Goal: Information Seeking & Learning: Learn about a topic

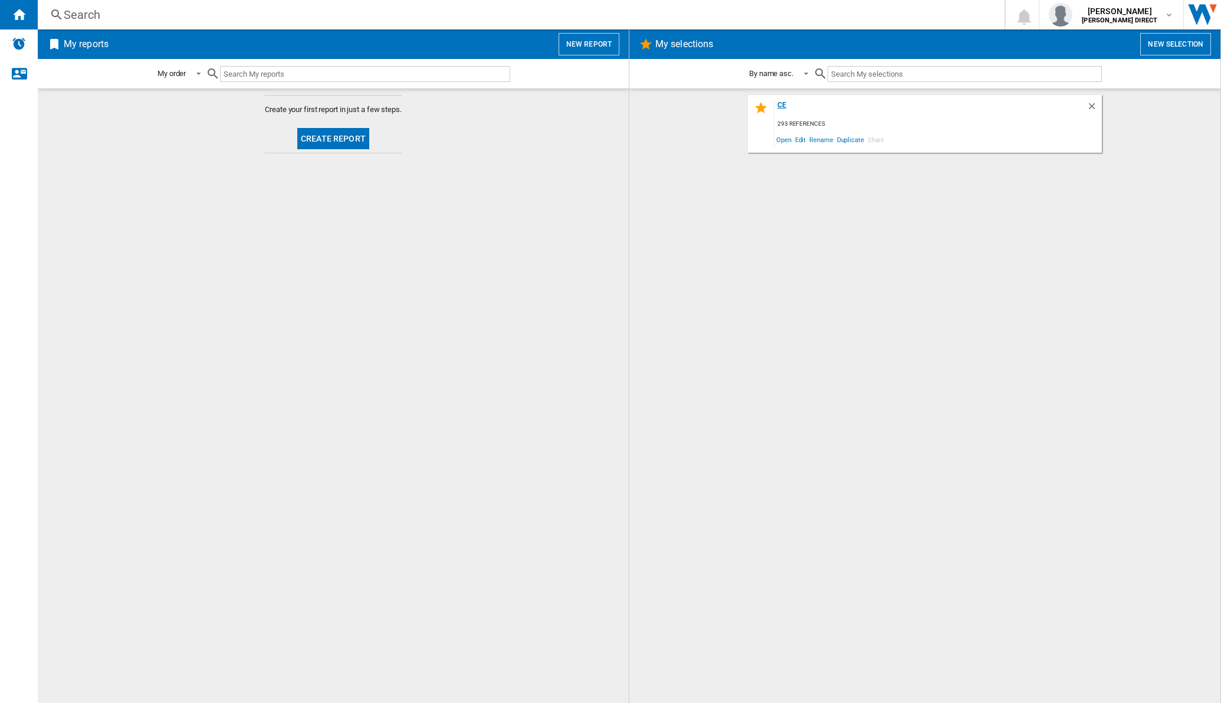
click at [779, 107] on div "CE" at bounding box center [931, 109] width 312 height 16
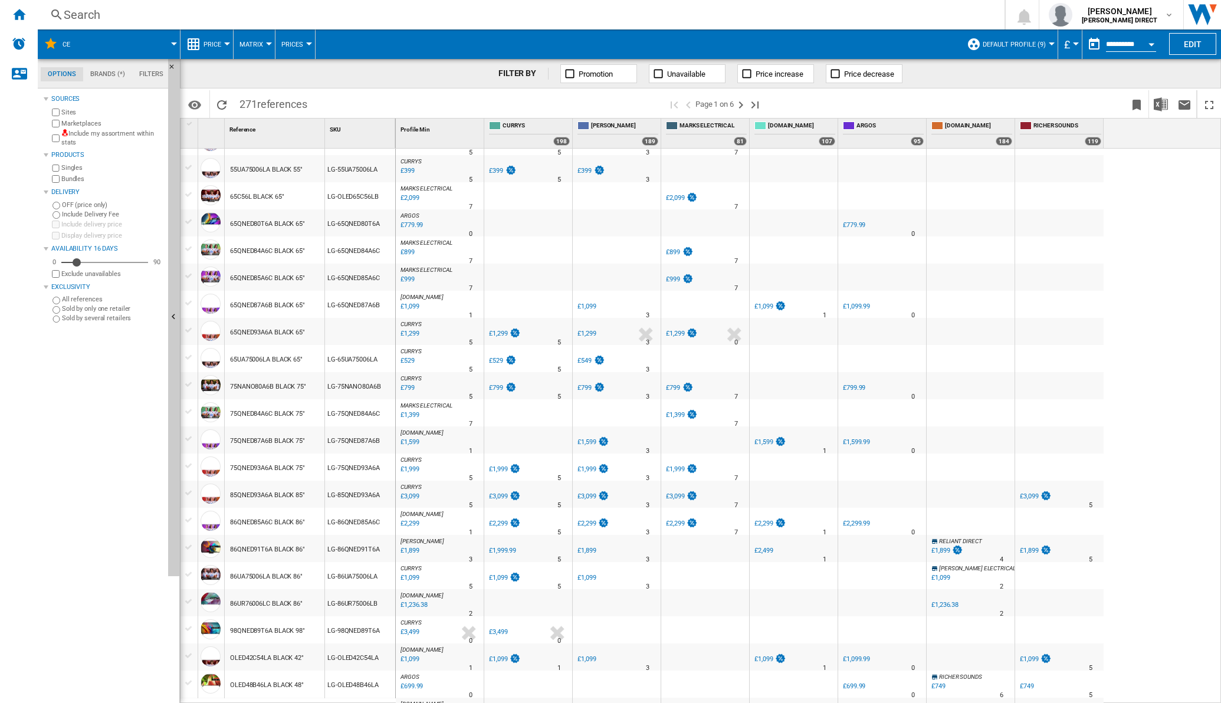
scroll to position [73, 0]
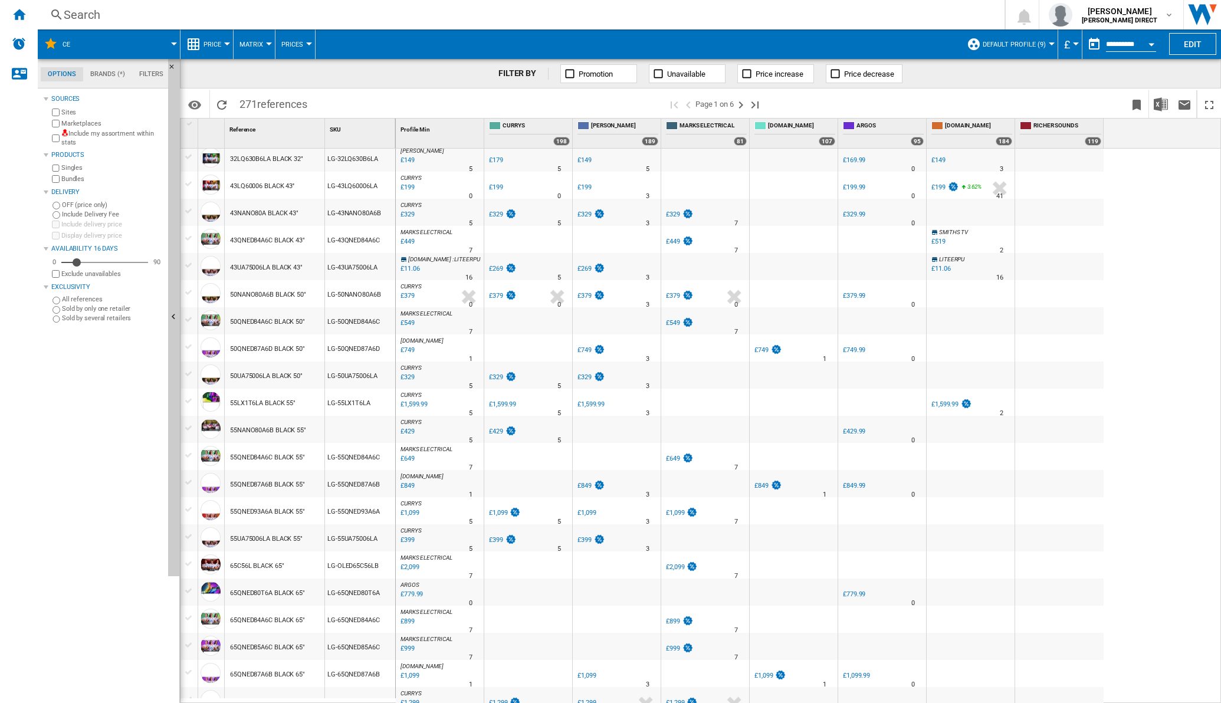
click at [61, 141] on label "Include my assortment within stats" at bounding box center [112, 138] width 102 height 18
click at [267, 48] on button "Matrix" at bounding box center [255, 45] width 30 height 30
click at [263, 97] on body "In order to access Insight, please log out and log in again OK NEW Search Searc…" at bounding box center [610, 351] width 1221 height 703
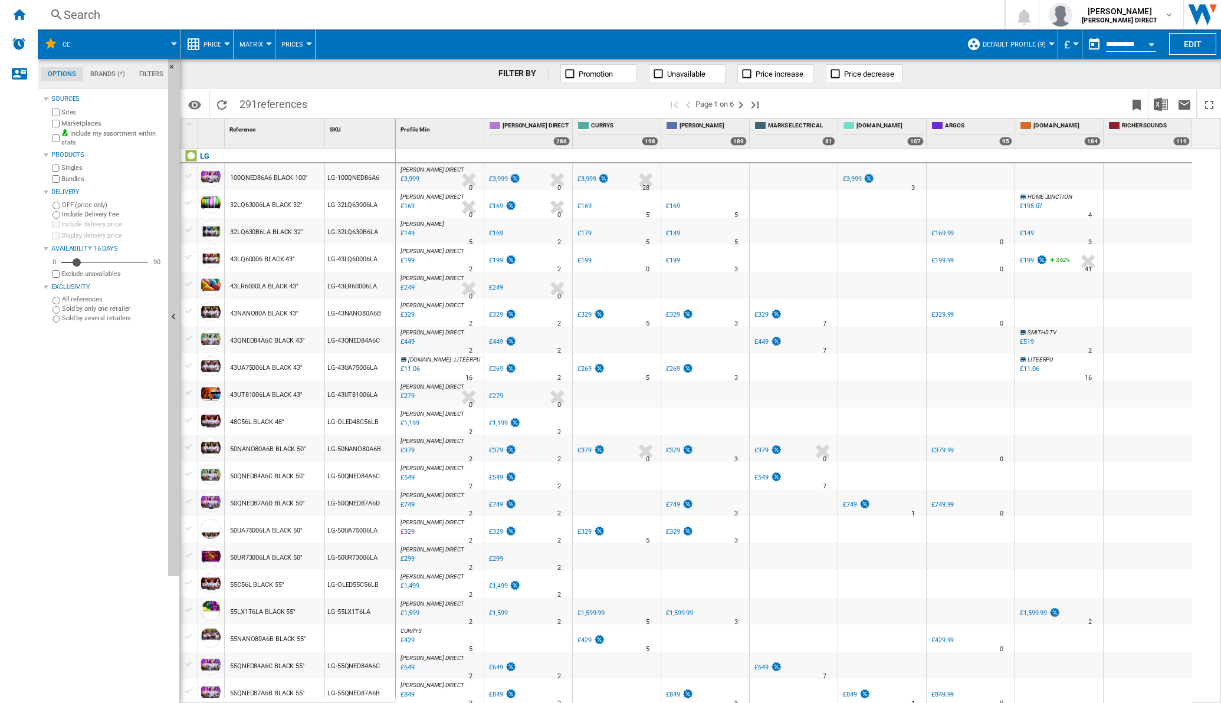
click at [266, 49] on button "Matrix" at bounding box center [255, 45] width 30 height 30
click at [250, 105] on span "Ranking" at bounding box center [259, 101] width 32 height 11
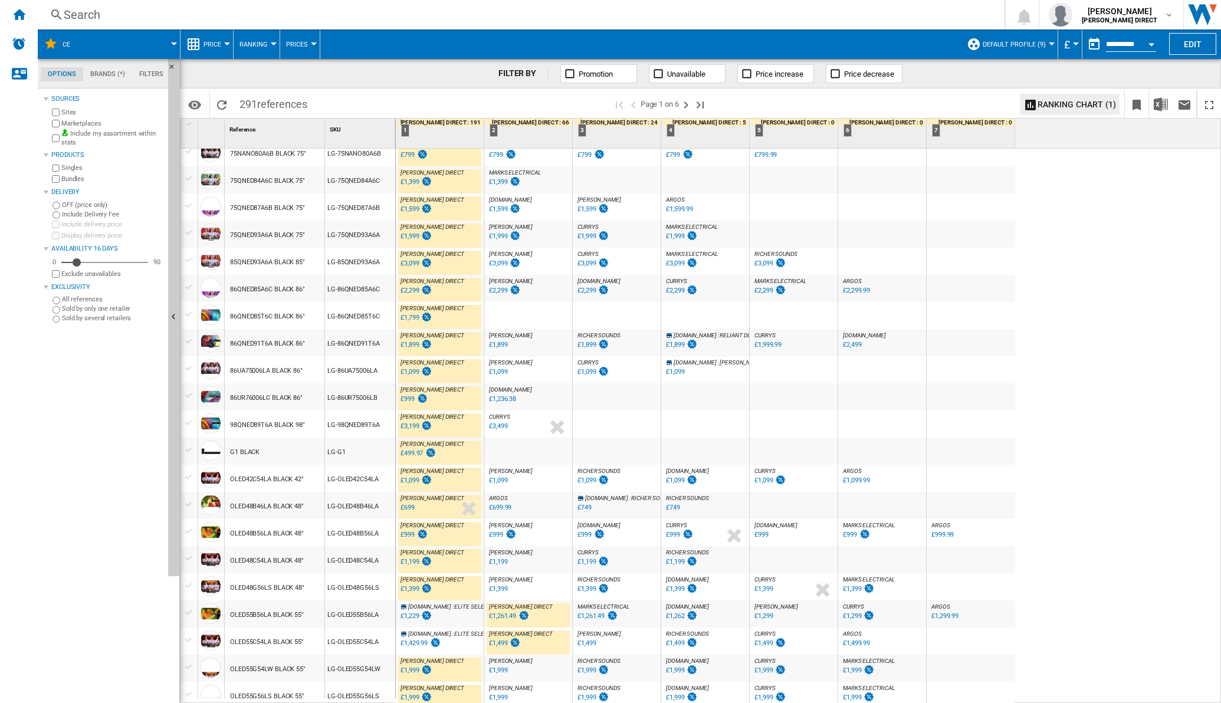
scroll to position [815, 0]
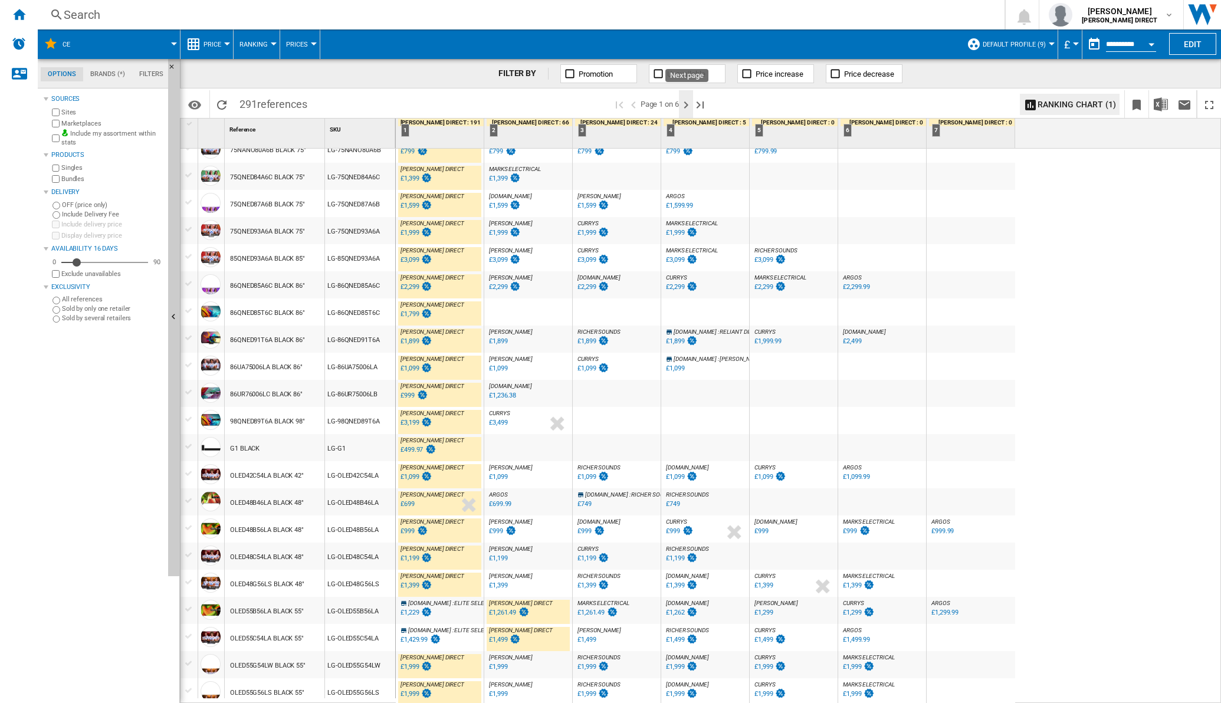
click at [687, 104] on ng-md-icon "Next page" at bounding box center [686, 105] width 14 height 14
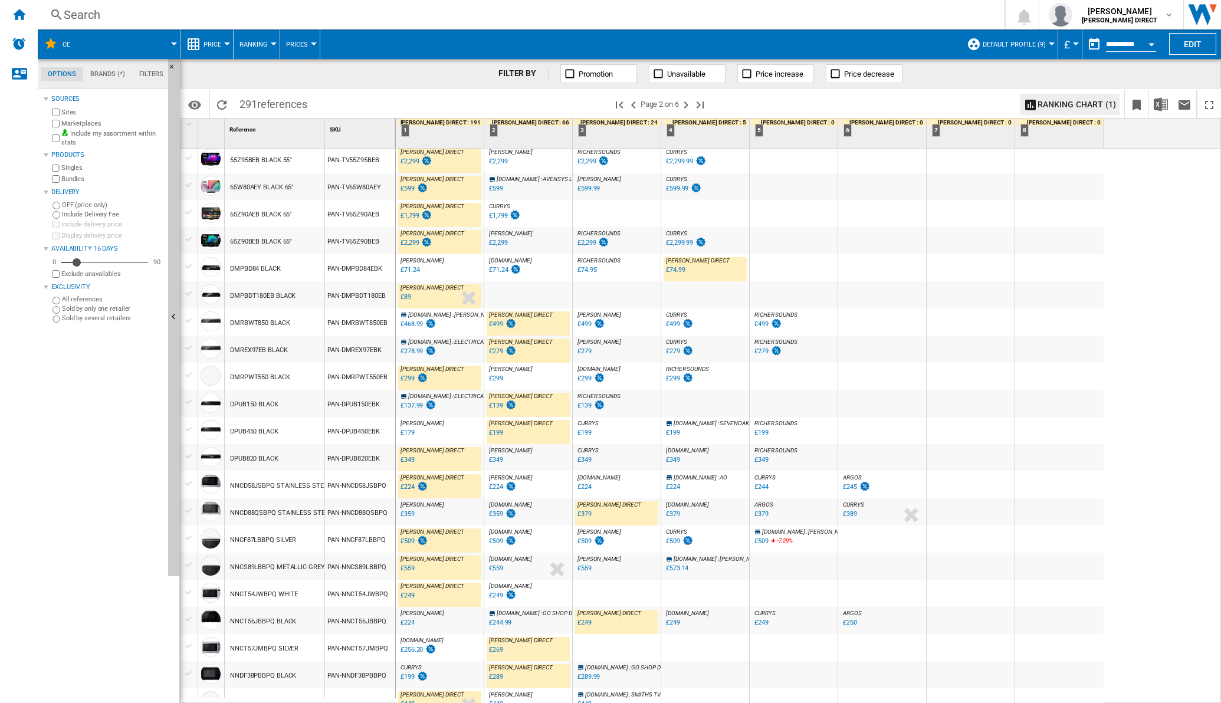
scroll to position [829, 0]
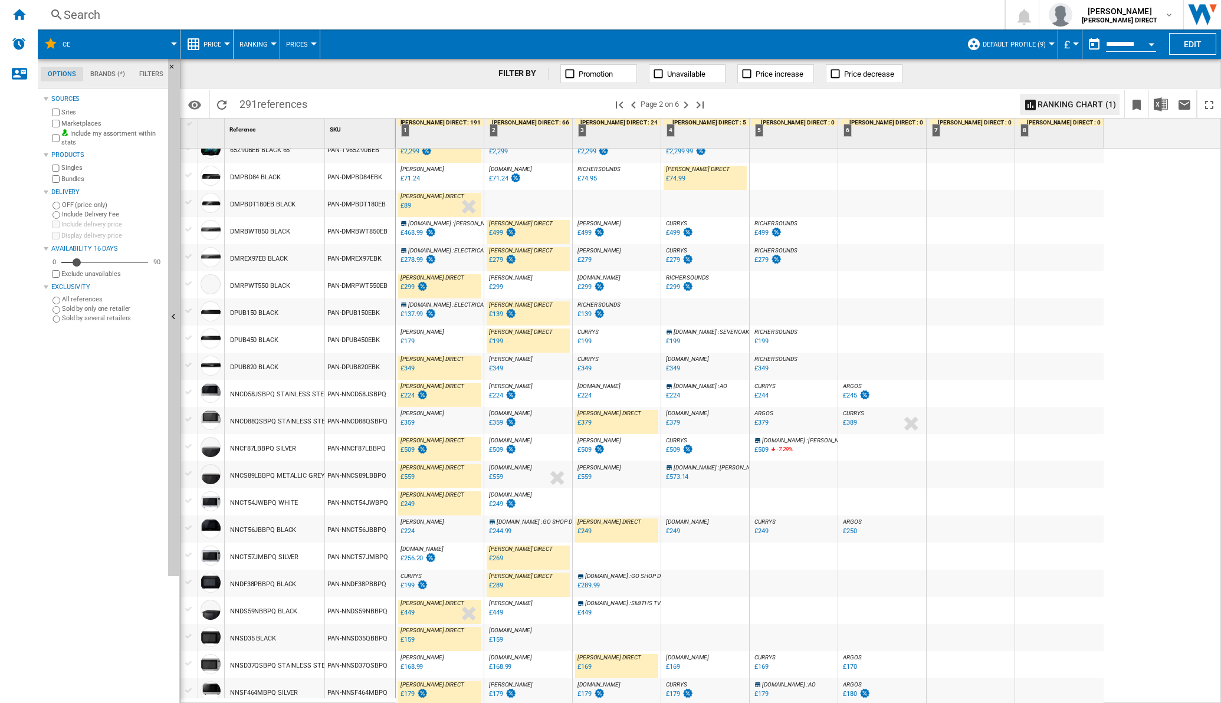
click at [411, 532] on div "£224" at bounding box center [408, 532] width 14 height 8
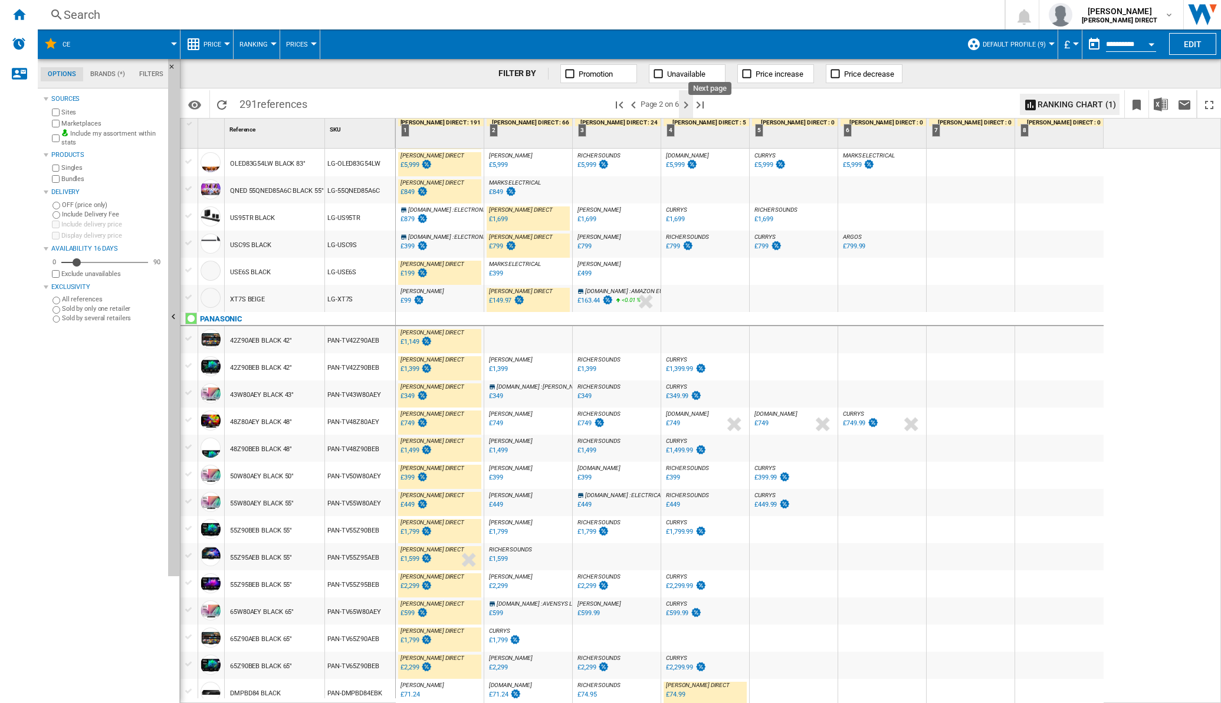
click at [692, 104] on ng-md-icon "Next page" at bounding box center [686, 105] width 14 height 14
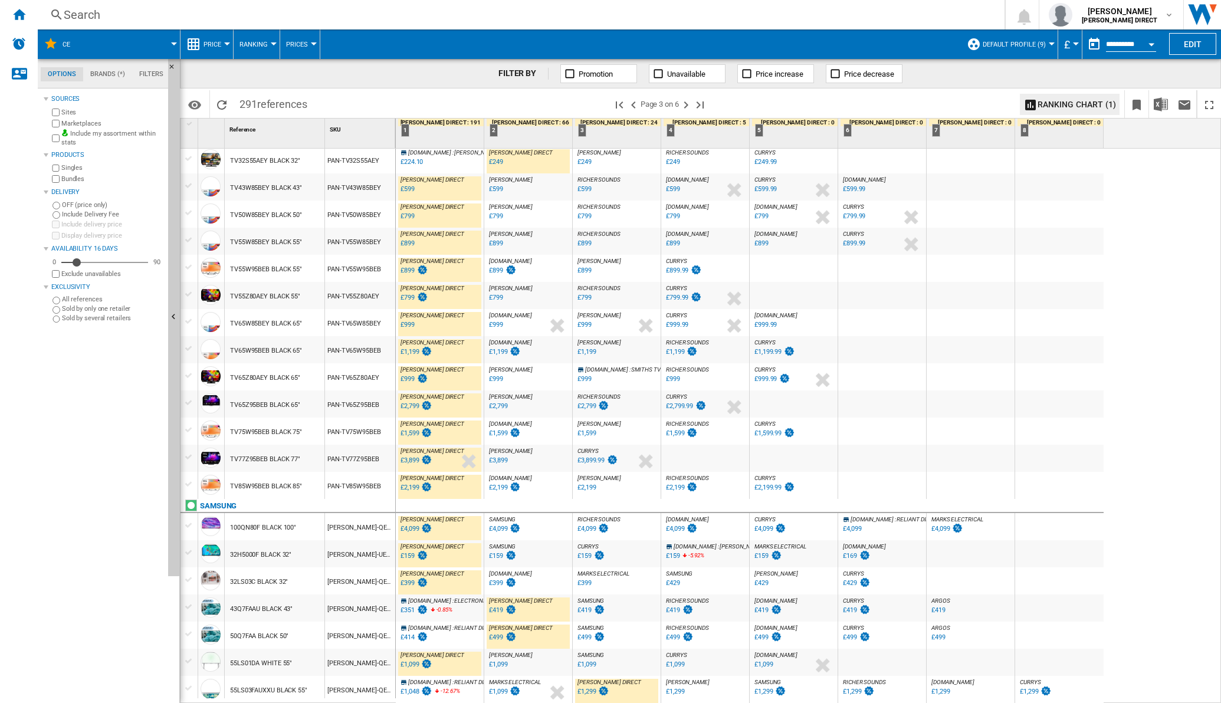
scroll to position [829, 0]
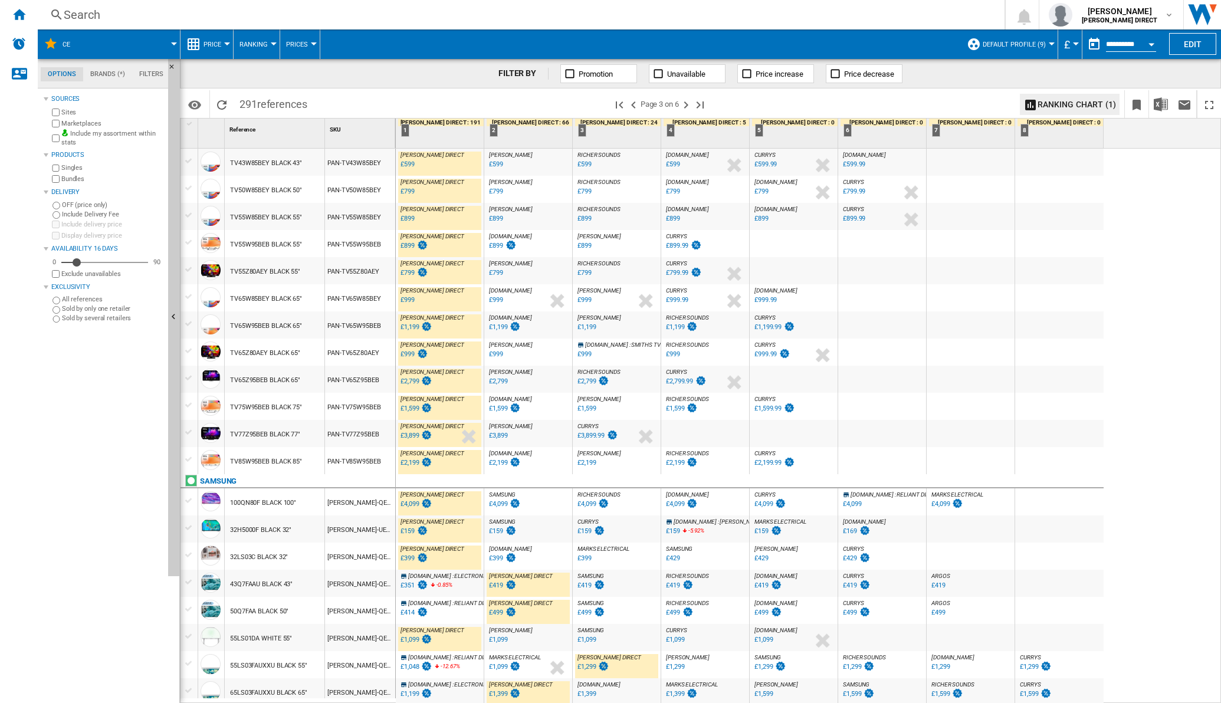
click at [393, 644] on div "[PERSON_NAME]-QE55LS01DA" at bounding box center [360, 637] width 70 height 27
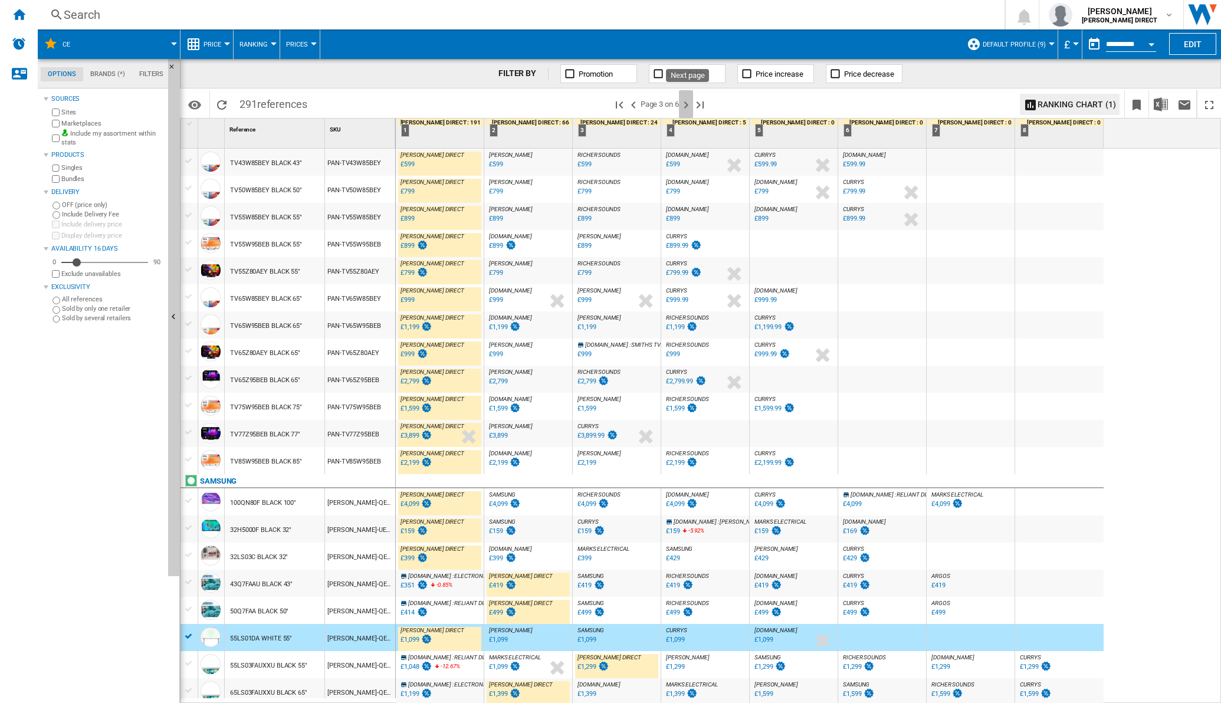
click at [689, 106] on ng-md-icon "Next page" at bounding box center [686, 105] width 14 height 14
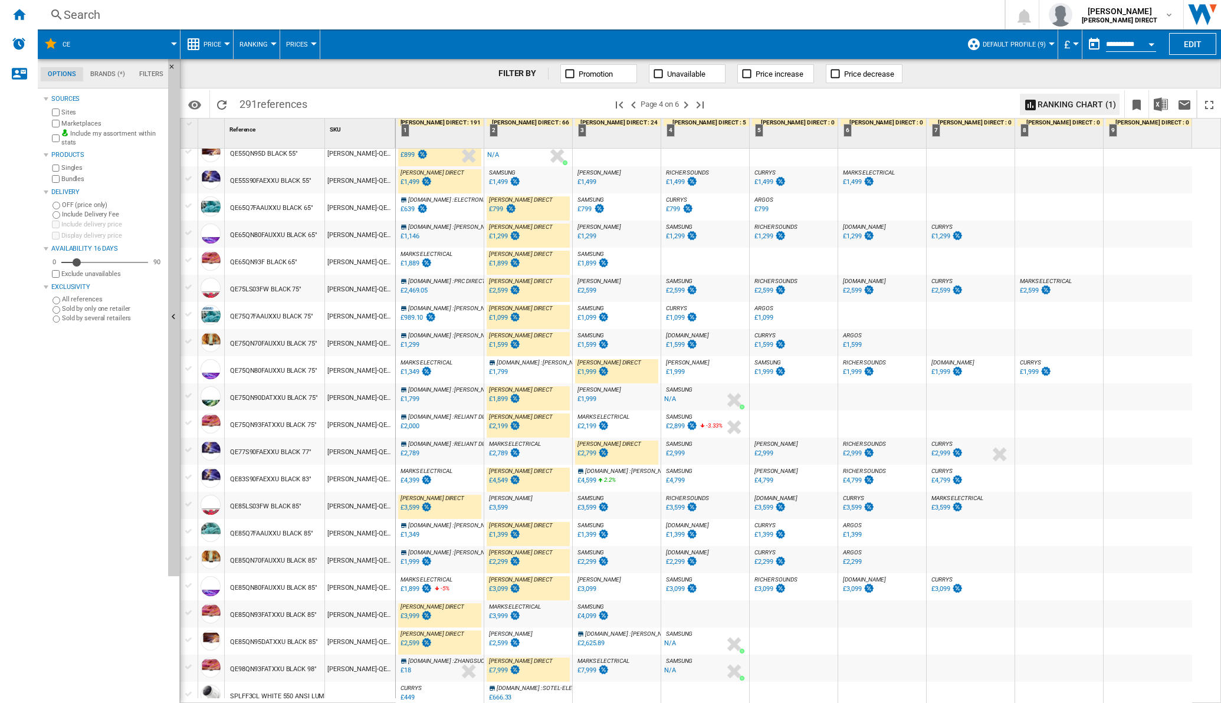
scroll to position [815, 0]
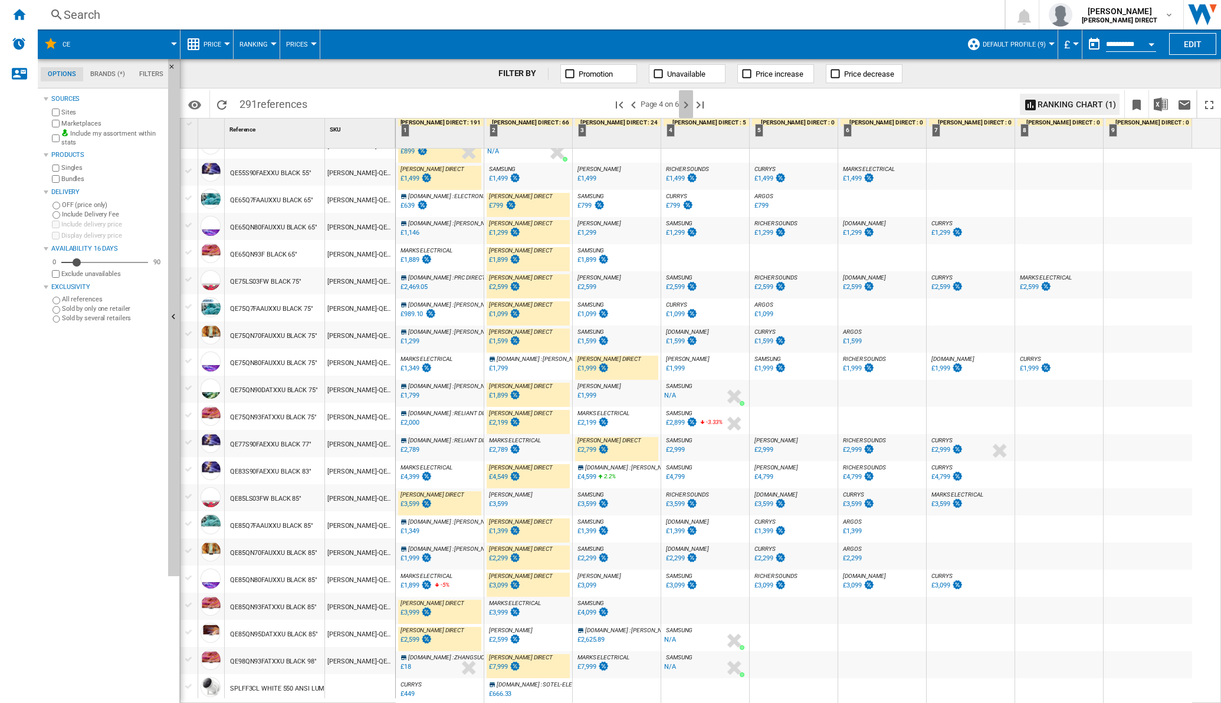
click at [690, 100] on ng-md-icon "Next page" at bounding box center [686, 105] width 14 height 14
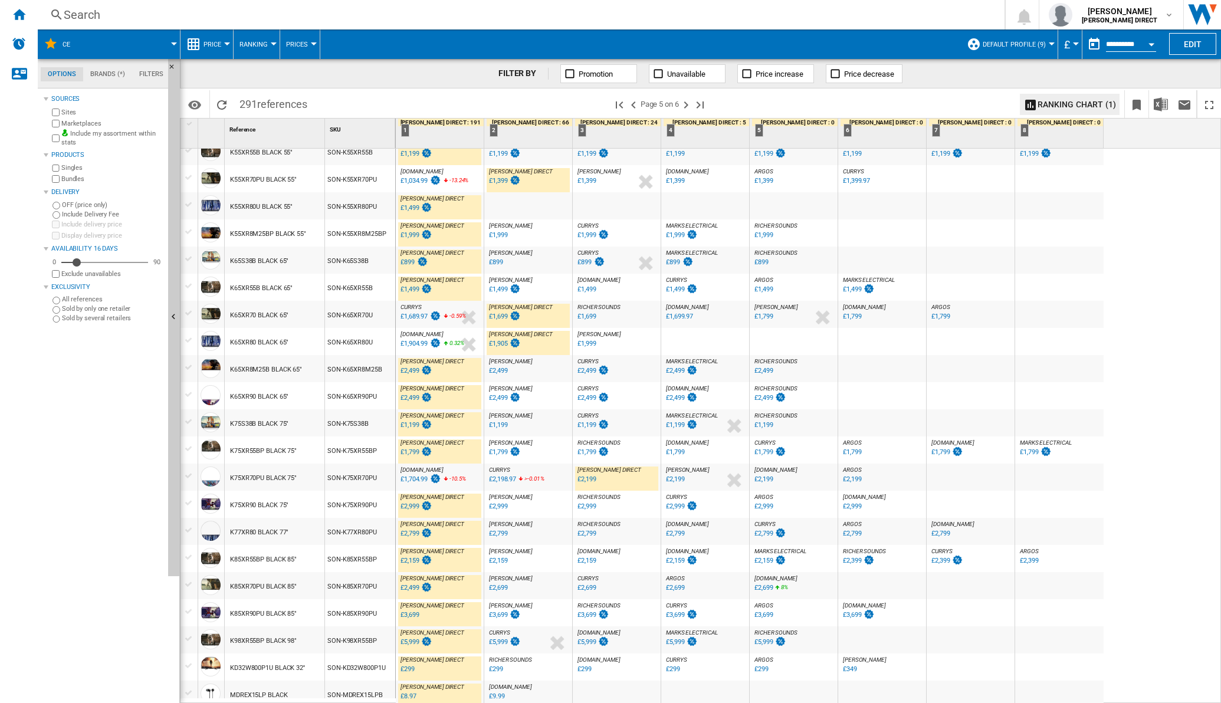
scroll to position [829, 0]
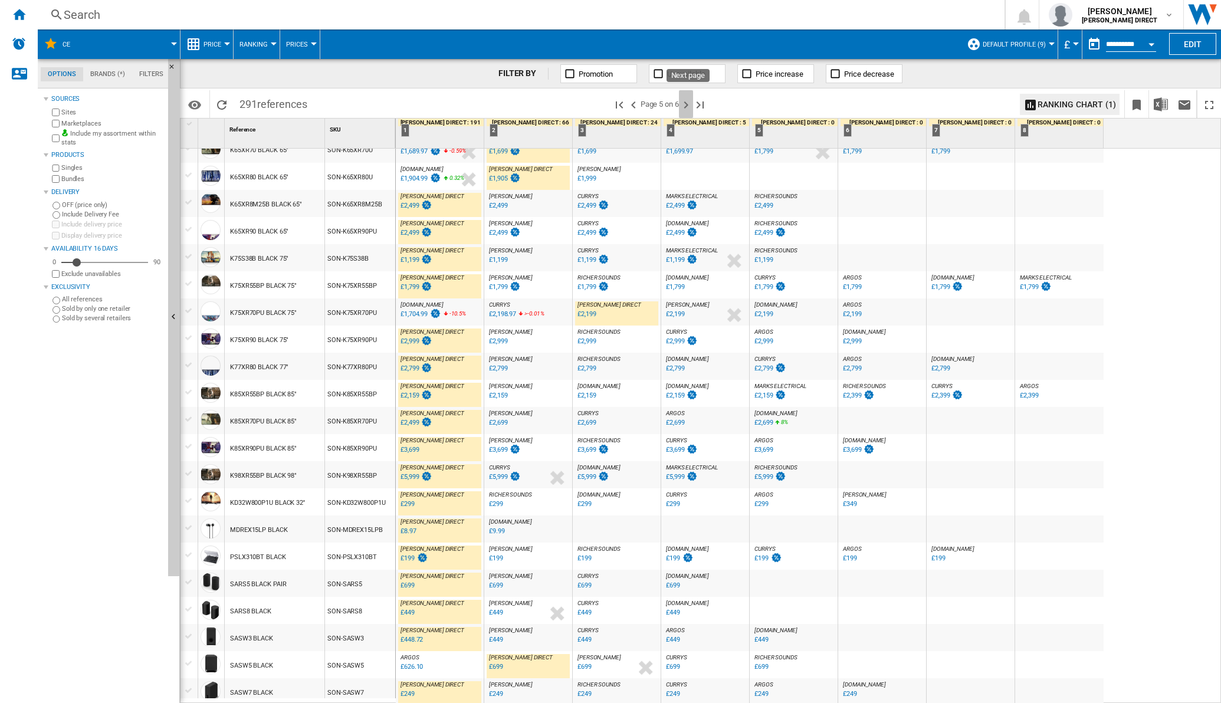
click at [686, 107] on ng-md-icon "Next page" at bounding box center [686, 105] width 14 height 14
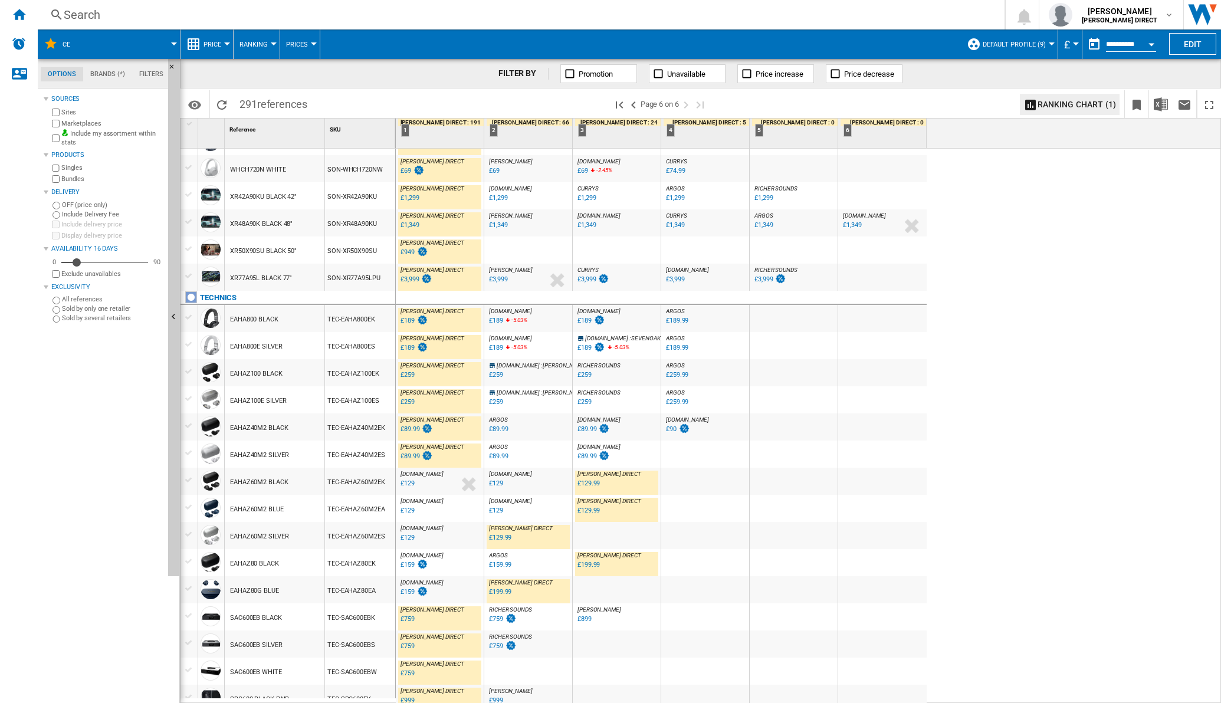
scroll to position [585, 0]
